Goal: Go to known website: Go to known website

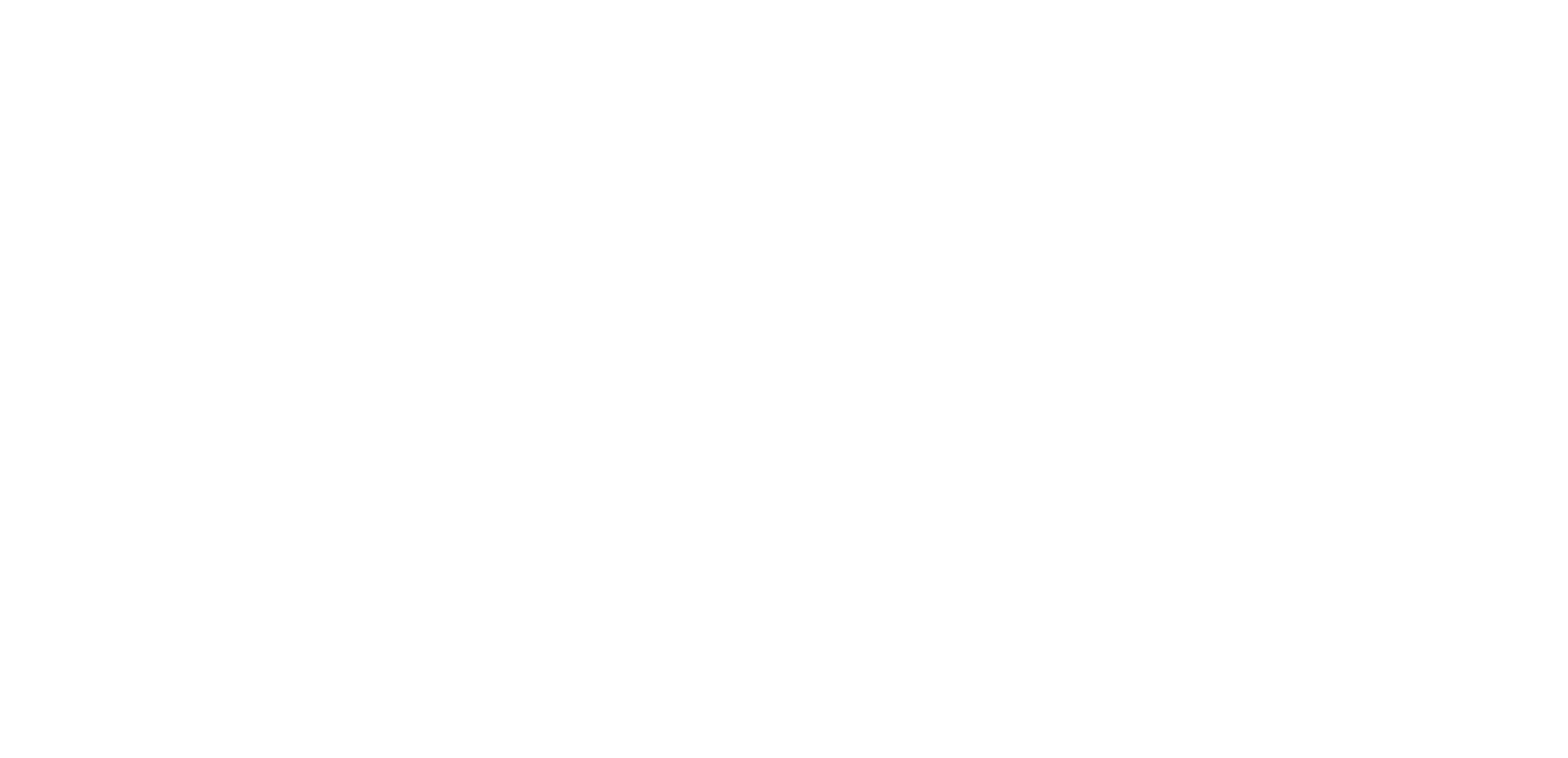
click at [58, 30] on div at bounding box center [784, 379] width 1568 height 758
